Goal: Task Accomplishment & Management: Complete application form

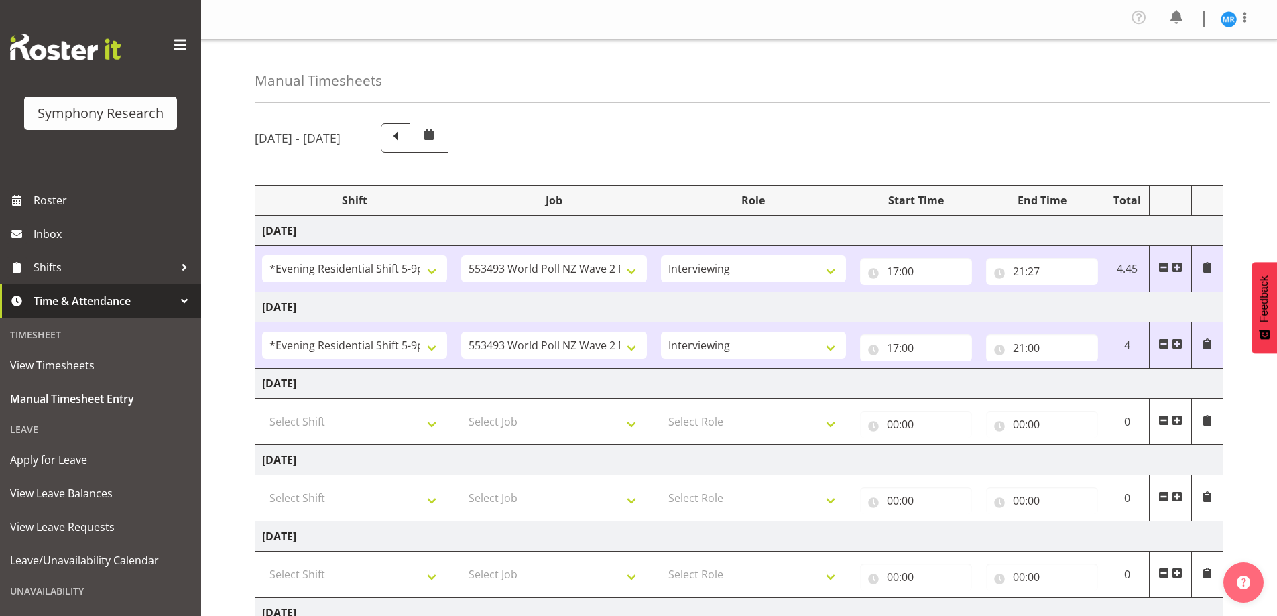
select select "48116"
select select "10527"
select select "47"
select select "48116"
select select "10527"
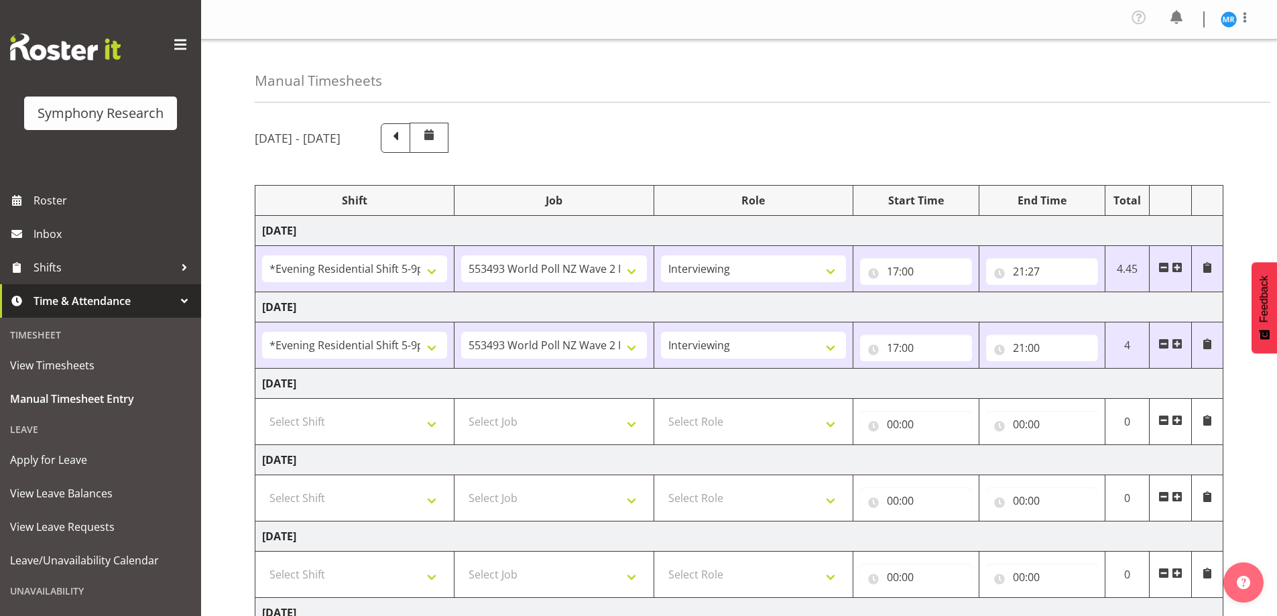
select select "47"
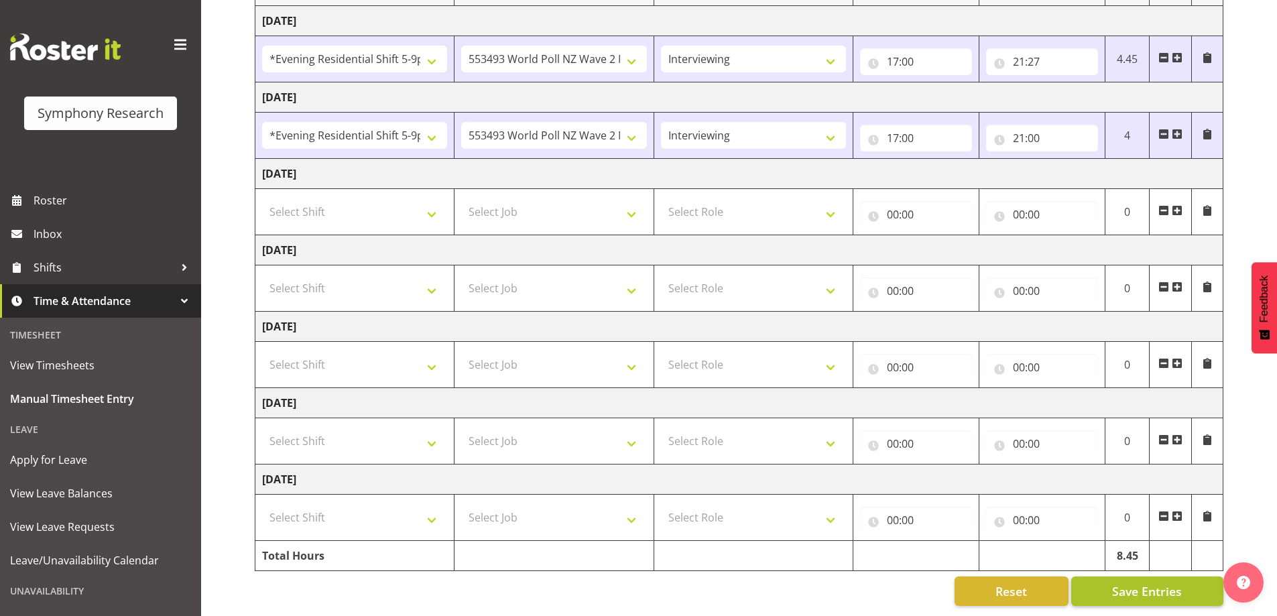
scroll to position [220, 0]
click at [1136, 583] on span "Save Entries" at bounding box center [1147, 591] width 70 height 17
click at [1139, 583] on span "Save Entries" at bounding box center [1147, 591] width 70 height 17
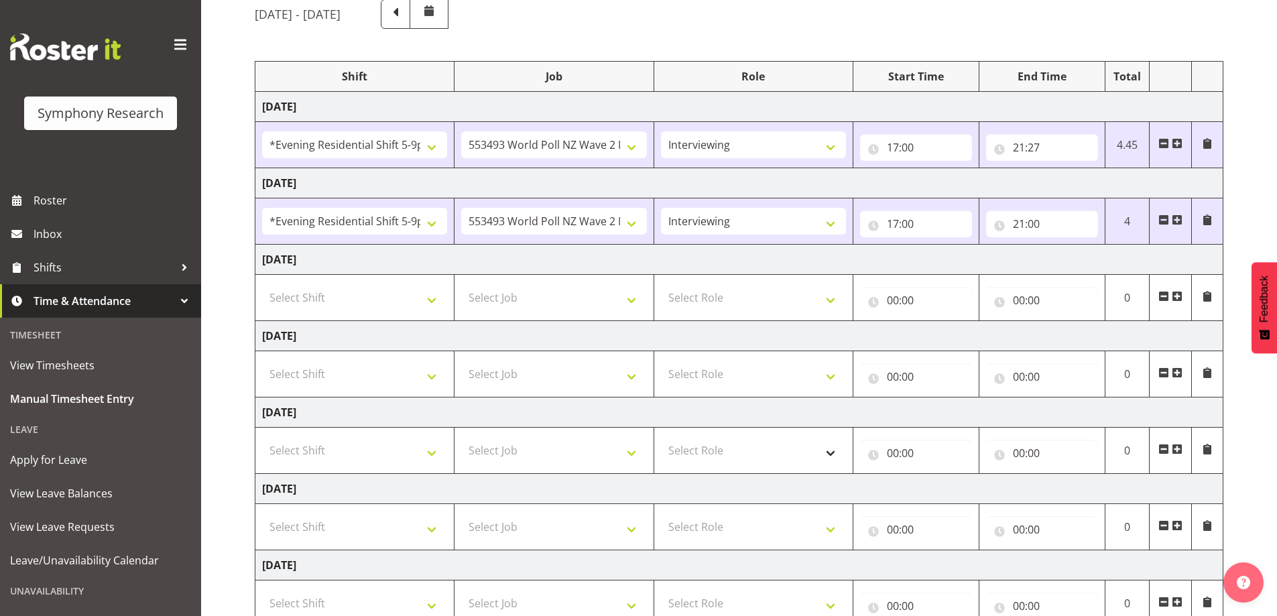
scroll to position [19, 0]
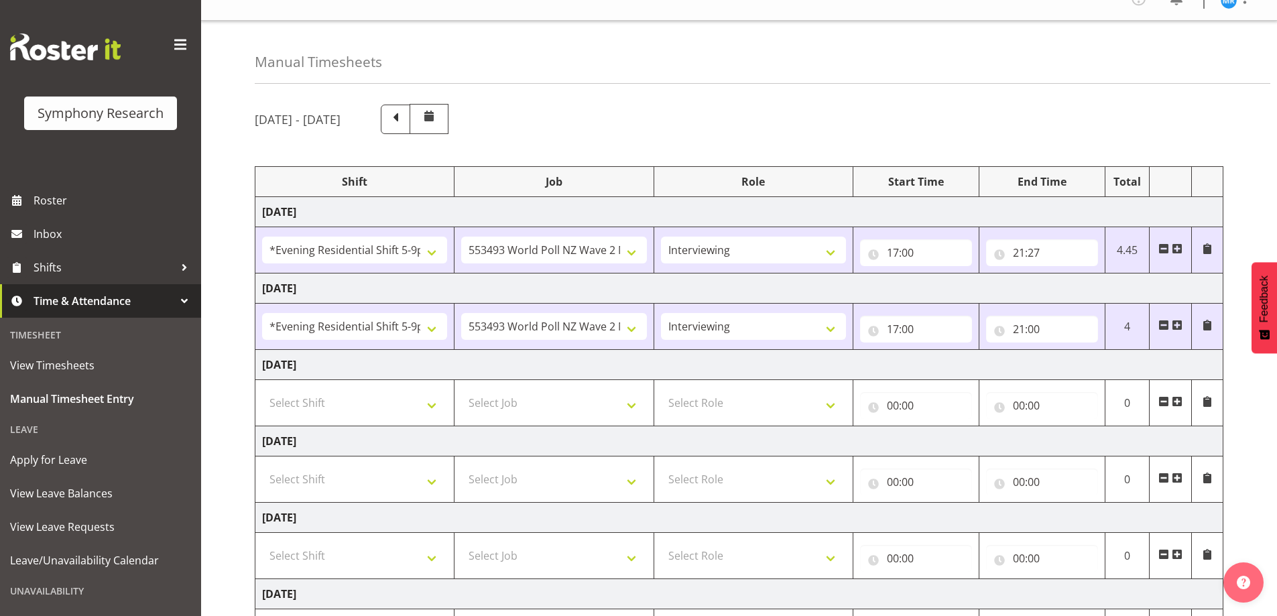
click at [786, 93] on div "Manual Timesheets [DATE] - [DATE] Shift Job Role Start Time End Time Total [DAT…" at bounding box center [739, 414] width 1076 height 786
click at [404, 123] on span at bounding box center [395, 117] width 17 height 17
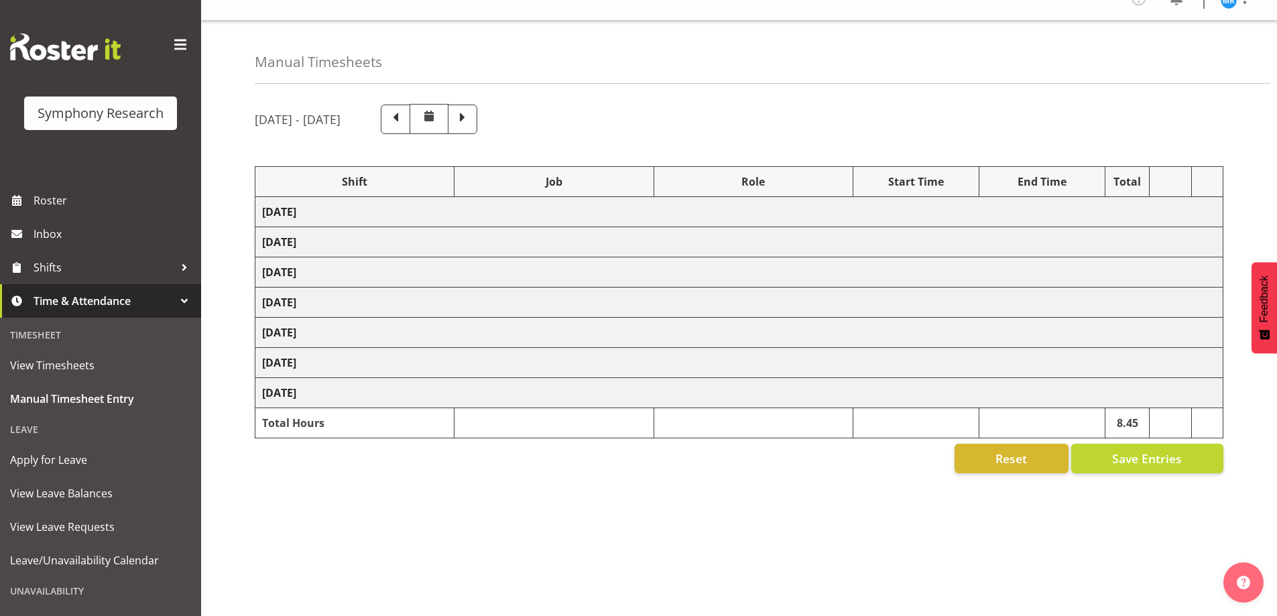
select select "57853"
select select "10536"
select select "47"
select select "57853"
select select "10536"
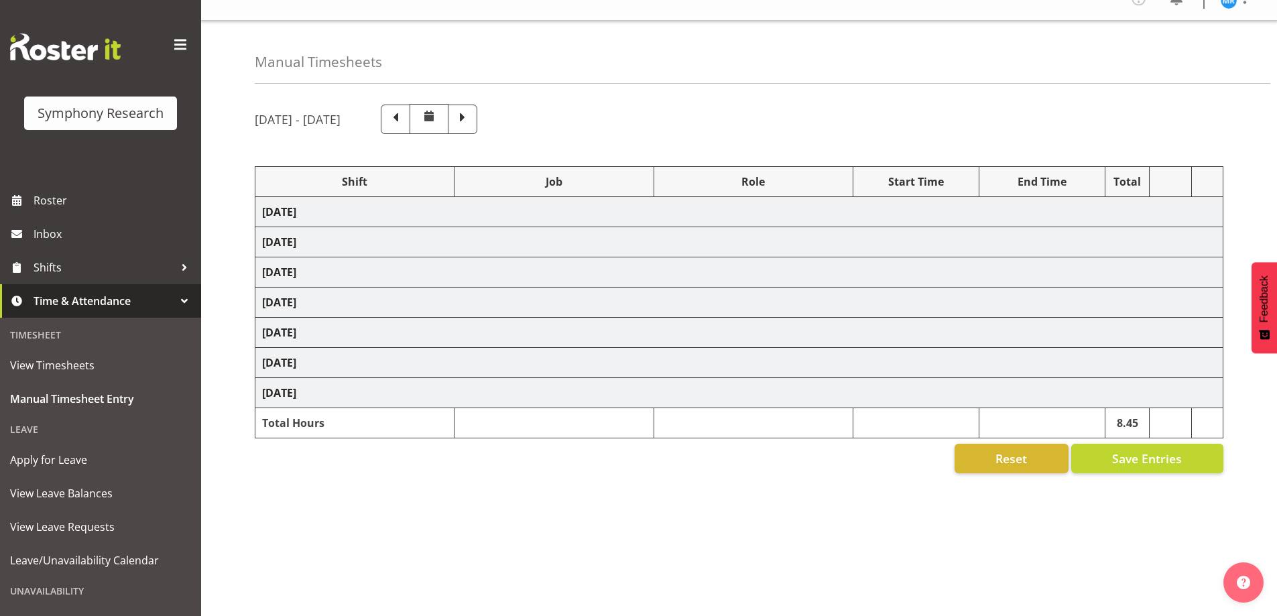
select select "47"
select select "41604"
select select "10527"
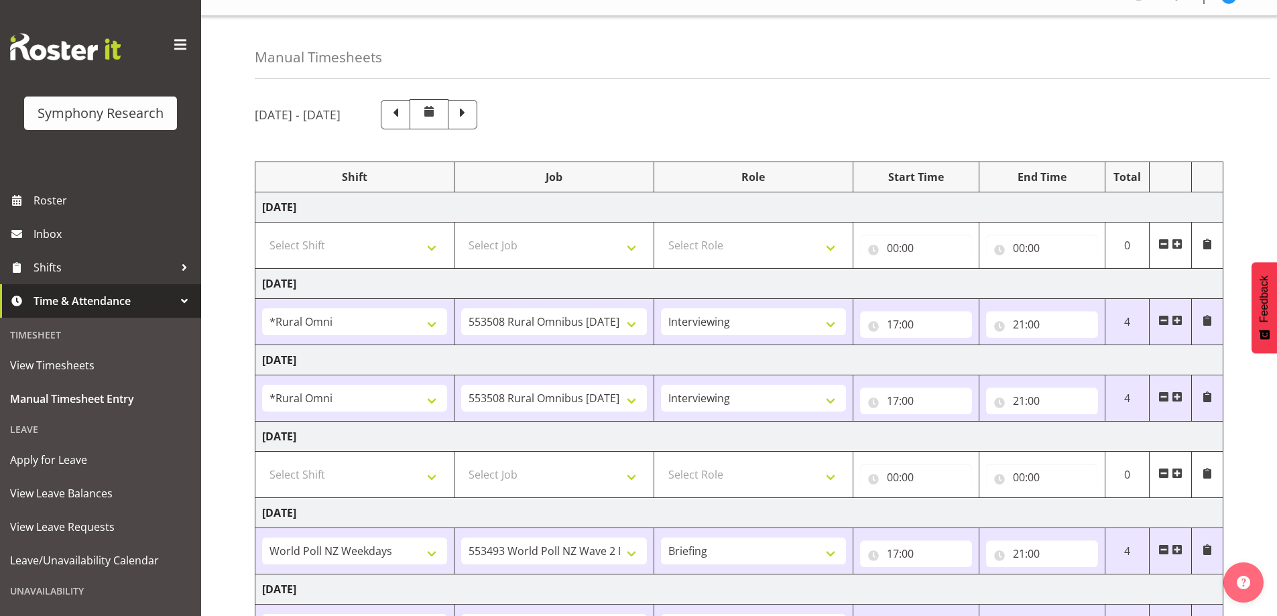
scroll to position [0, 0]
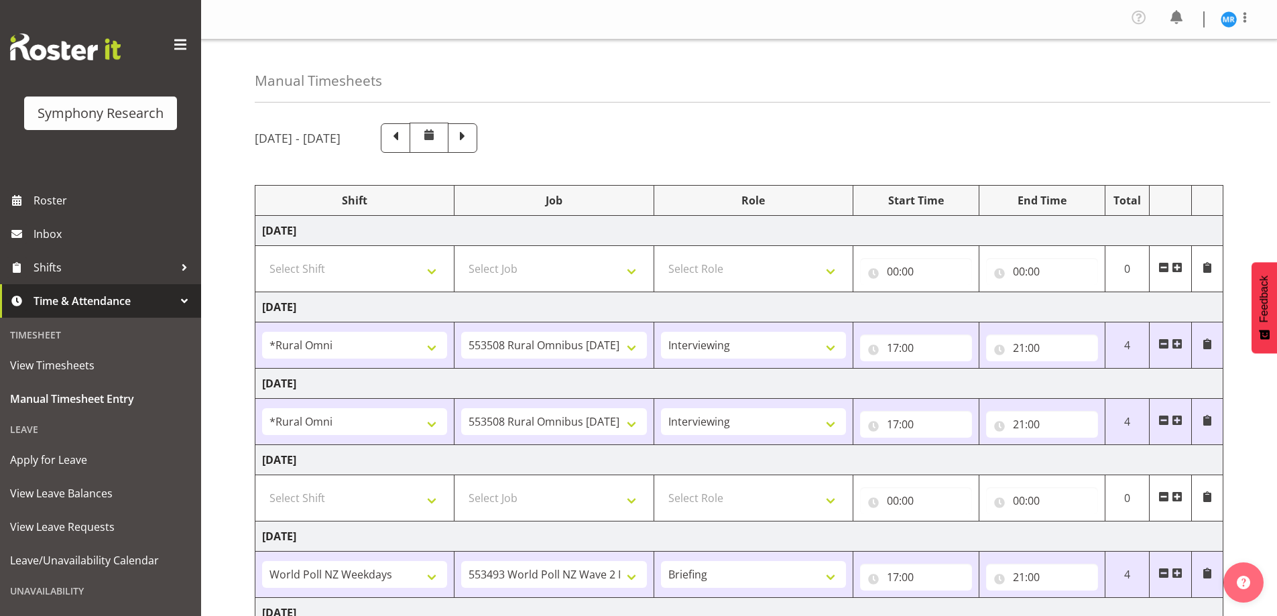
click at [364, 9] on nav "Profile Log Out" at bounding box center [739, 19] width 1049 height 25
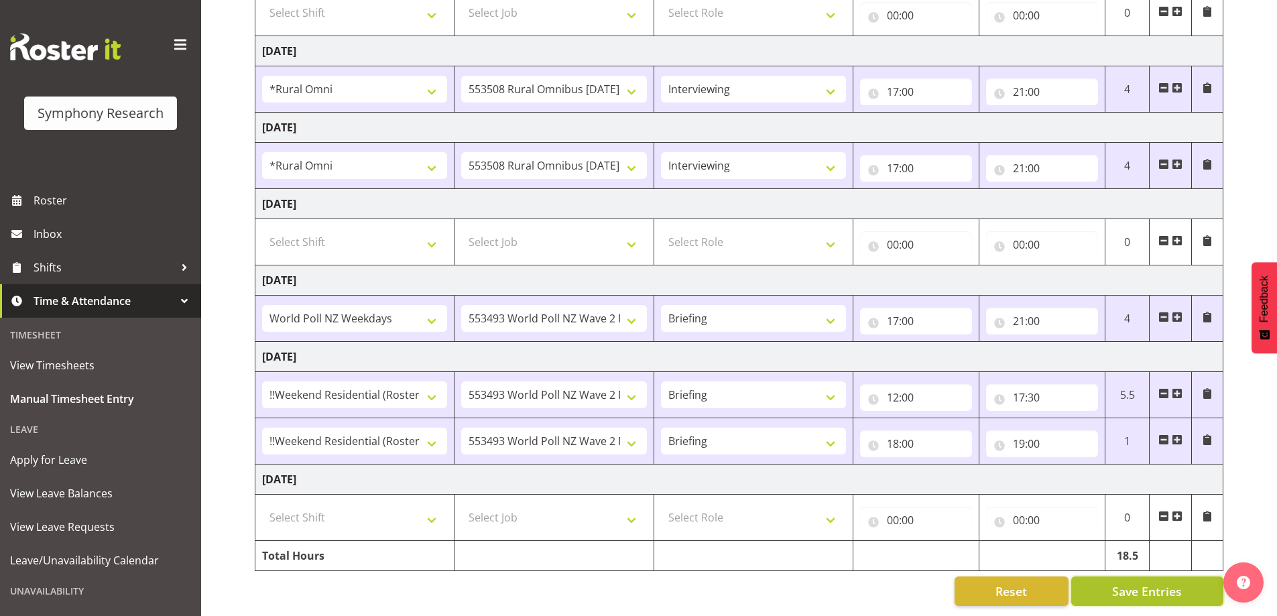
click at [1147, 583] on span "Save Entries" at bounding box center [1147, 591] width 70 height 17
click at [1150, 583] on span "Save Entries" at bounding box center [1147, 591] width 70 height 17
